Goal: Transaction & Acquisition: Purchase product/service

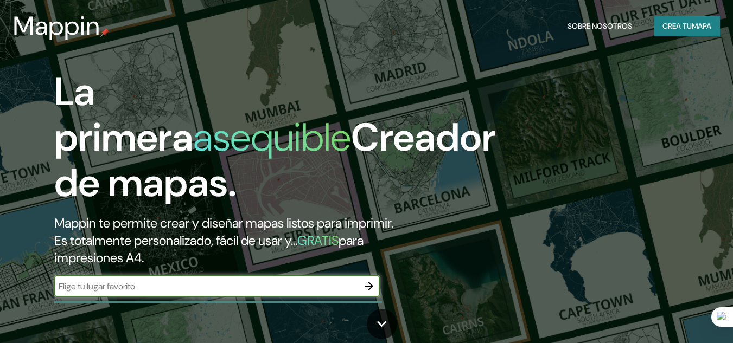
click at [247, 286] on input "text" at bounding box center [206, 286] width 304 height 12
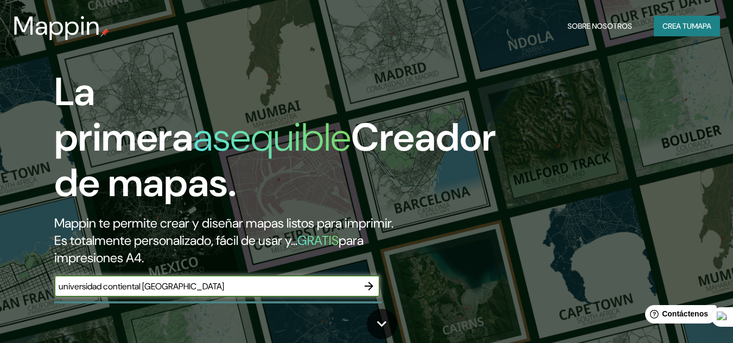
click at [127, 290] on input "universidad contiental [GEOGRAPHIC_DATA]" at bounding box center [206, 286] width 304 height 12
type input "universidad continental [GEOGRAPHIC_DATA]"
click at [368, 283] on icon "button" at bounding box center [369, 286] width 9 height 9
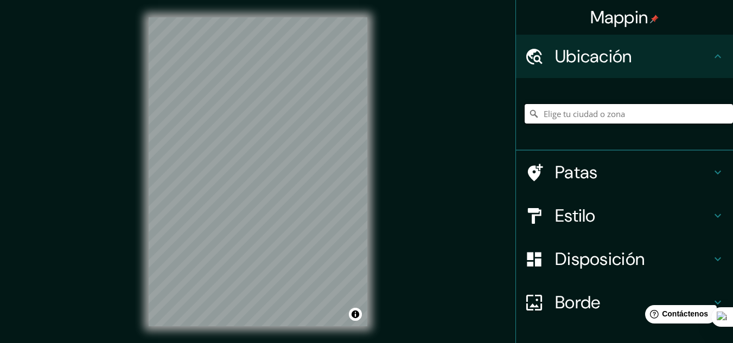
click at [594, 111] on input "Elige tu ciudad o zona" at bounding box center [629, 114] width 208 height 20
type input "[GEOGRAPHIC_DATA], [GEOGRAPHIC_DATA], [GEOGRAPHIC_DATA]"
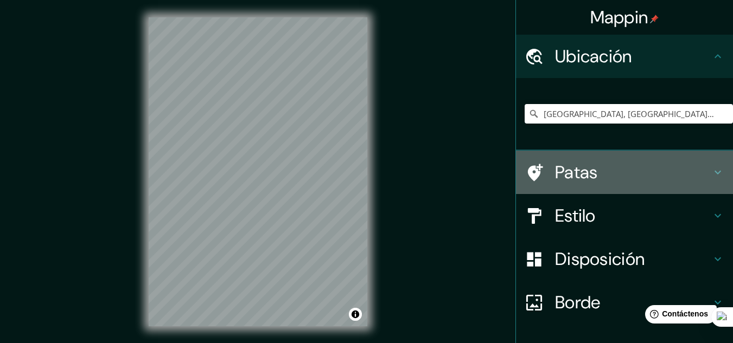
click at [614, 180] on h4 "Patas" at bounding box center [633, 173] width 156 height 22
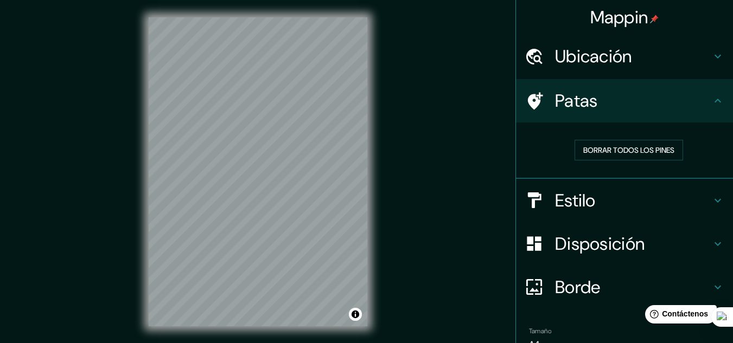
click at [693, 114] on div "Patas" at bounding box center [624, 100] width 217 height 43
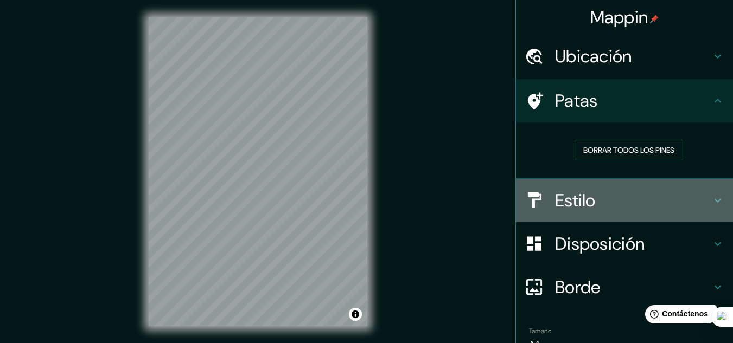
click at [647, 195] on h4 "Estilo" at bounding box center [633, 201] width 156 height 22
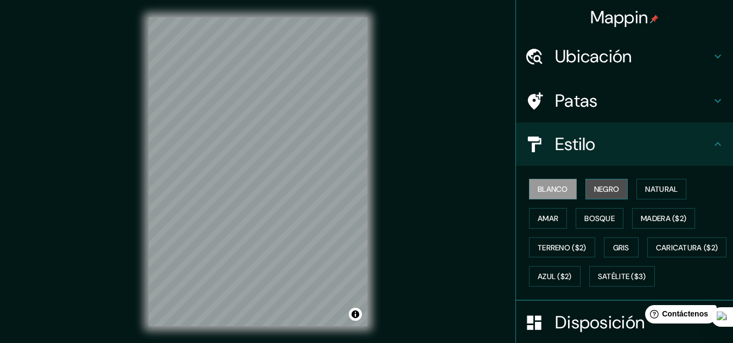
click at [611, 191] on font "Negro" at bounding box center [606, 189] width 25 height 10
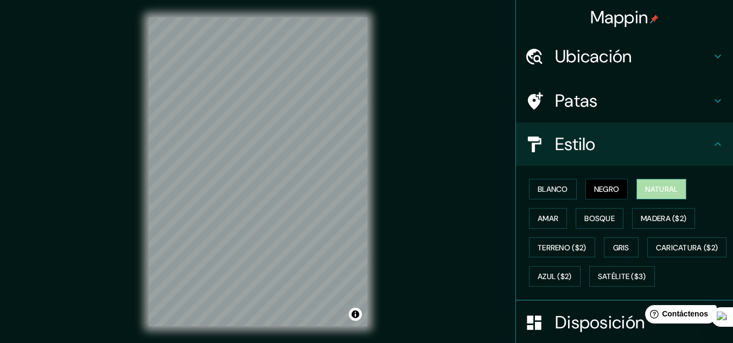
click at [639, 191] on button "Natural" at bounding box center [661, 189] width 50 height 21
click at [596, 190] on font "Negro" at bounding box center [606, 189] width 25 height 10
click at [553, 210] on button "Amar" at bounding box center [548, 218] width 38 height 21
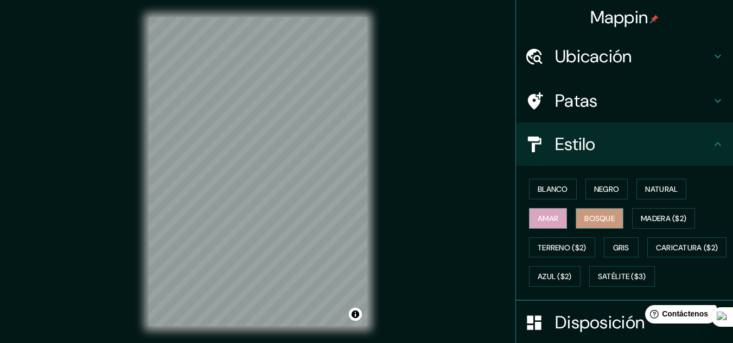
click at [586, 213] on font "Bosque" at bounding box center [599, 219] width 30 height 14
click at [641, 218] on font "Madera ($2)" at bounding box center [664, 219] width 46 height 10
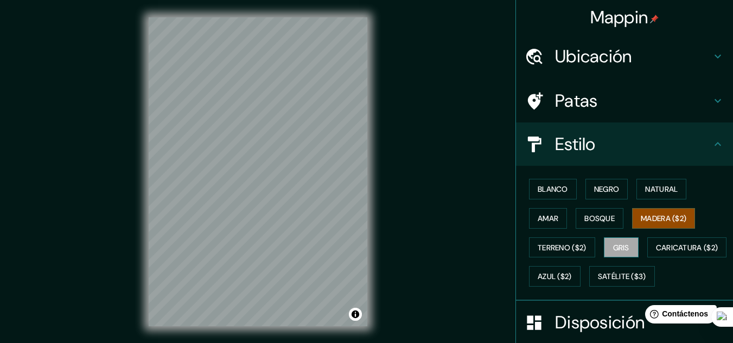
click at [613, 251] on font "Gris" at bounding box center [621, 248] width 16 height 10
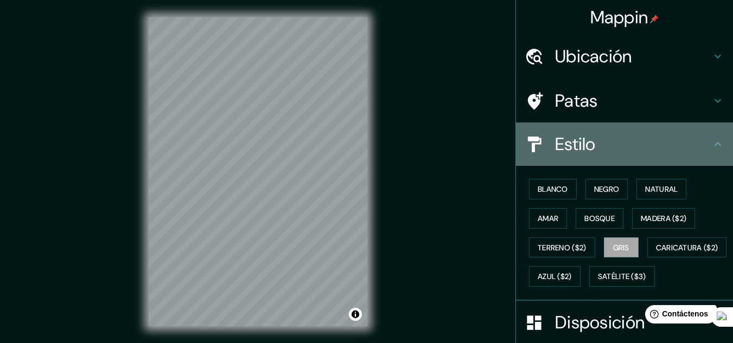
click at [616, 144] on h4 "Estilo" at bounding box center [633, 144] width 156 height 22
click at [711, 146] on icon at bounding box center [717, 144] width 13 height 13
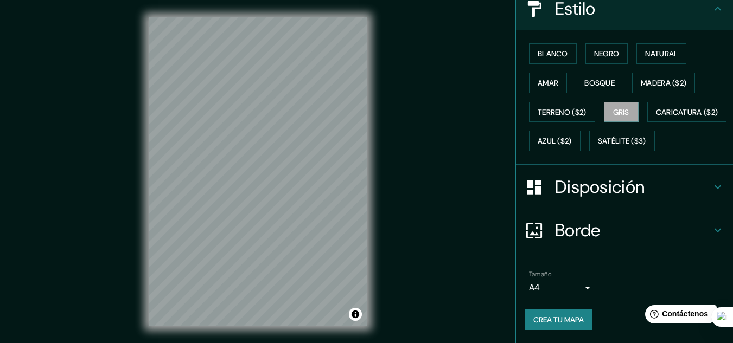
scroll to position [159, 0]
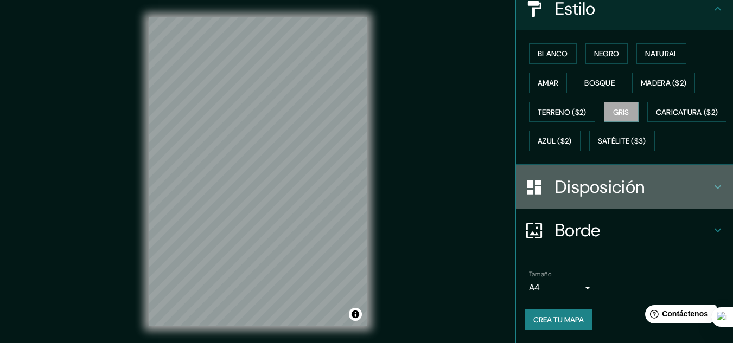
click at [704, 200] on div "Disposición" at bounding box center [624, 186] width 217 height 43
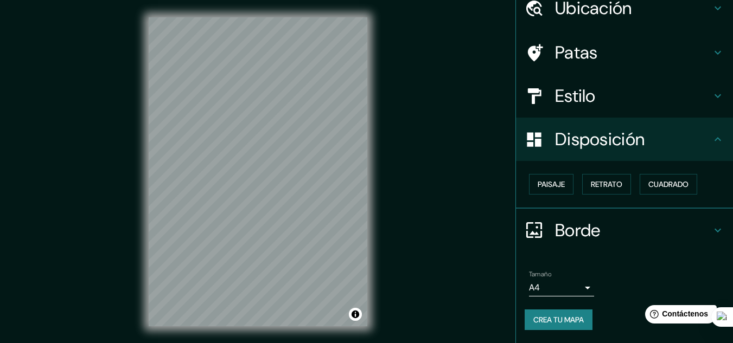
scroll to position [48, 0]
click at [556, 186] on font "Paisaje" at bounding box center [551, 185] width 27 height 10
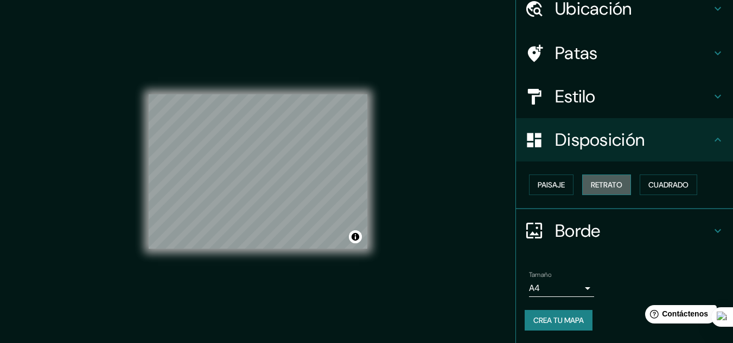
click at [594, 186] on font "Retrato" at bounding box center [606, 185] width 31 height 10
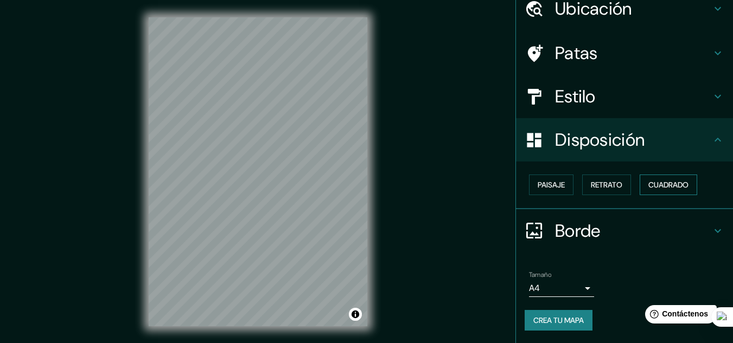
click at [650, 186] on font "Cuadrado" at bounding box center [668, 185] width 40 height 10
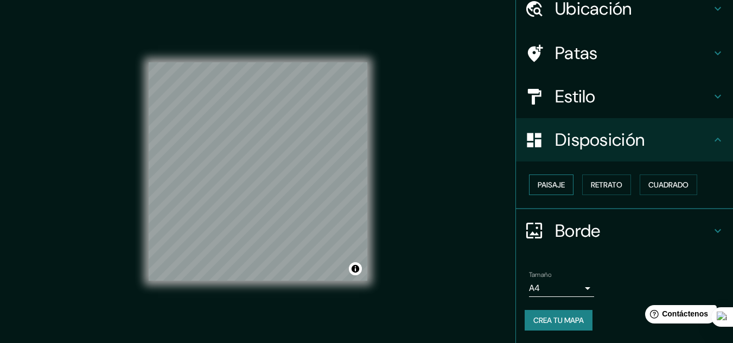
click at [559, 186] on button "Paisaje" at bounding box center [551, 185] width 44 height 21
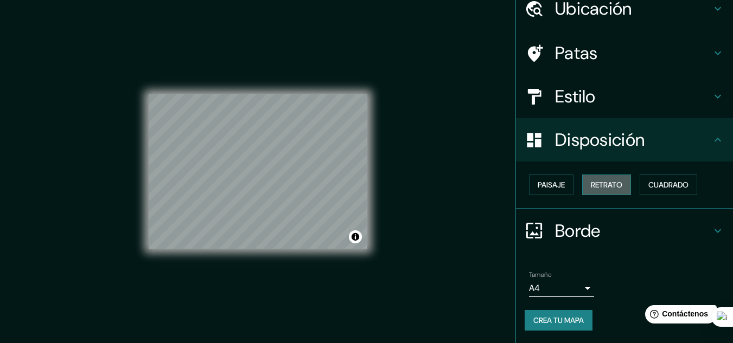
click at [601, 183] on font "Retrato" at bounding box center [606, 185] width 31 height 10
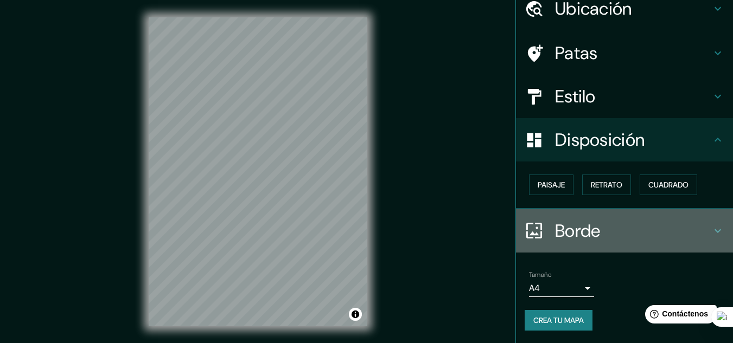
click at [608, 225] on h4 "Borde" at bounding box center [633, 231] width 156 height 22
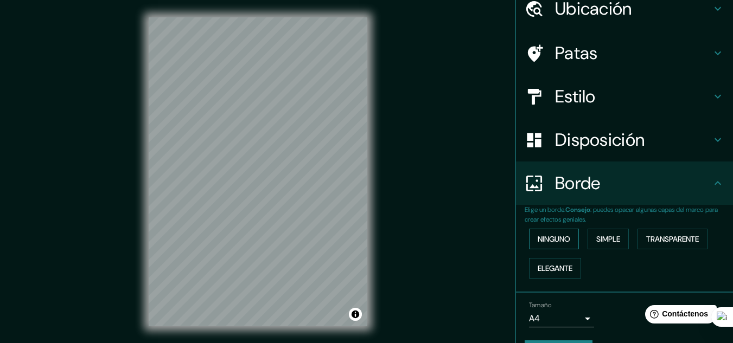
click at [563, 241] on font "Ninguno" at bounding box center [554, 239] width 33 height 10
click at [604, 239] on font "Simple" at bounding box center [608, 239] width 24 height 10
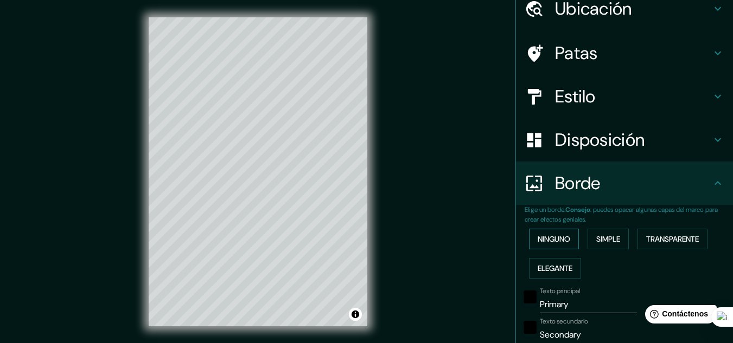
click at [570, 239] on button "Ninguno" at bounding box center [554, 239] width 50 height 21
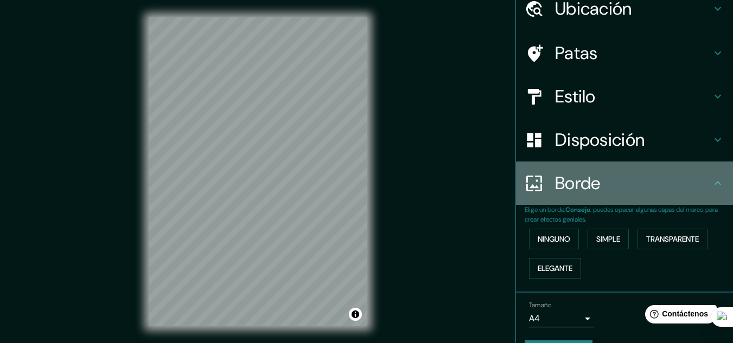
click at [711, 189] on icon at bounding box center [717, 183] width 13 height 13
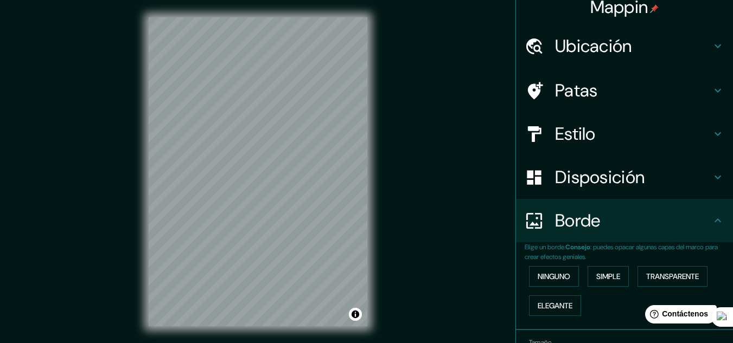
scroll to position [0, 0]
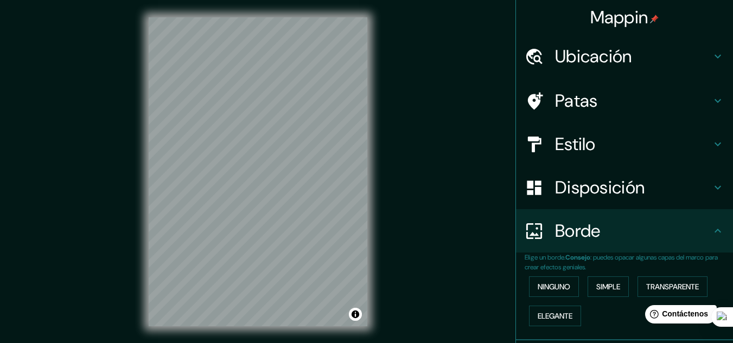
click at [681, 49] on h4 "Ubicación" at bounding box center [633, 57] width 156 height 22
